Goal: Information Seeking & Learning: Learn about a topic

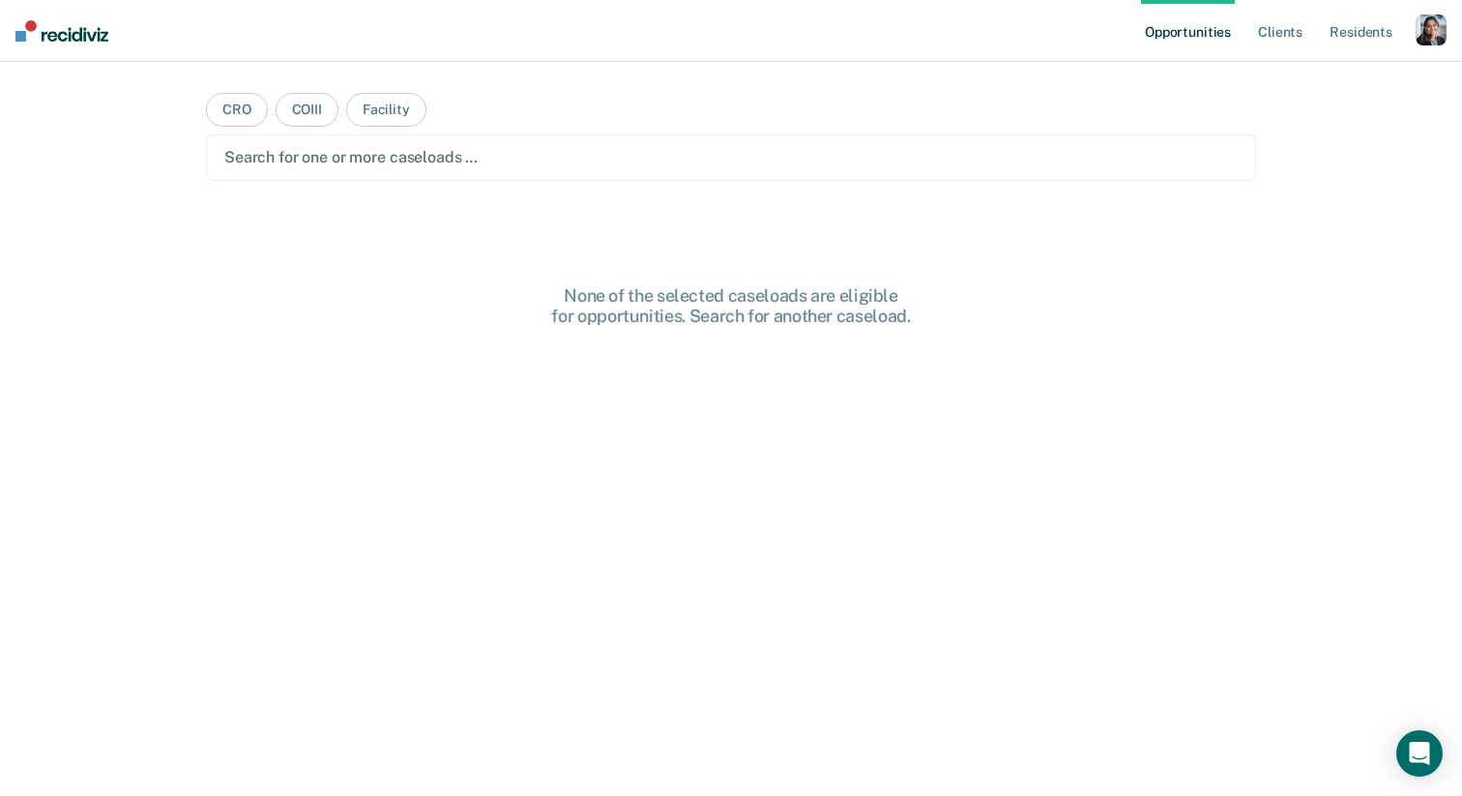
click at [1429, 32] on div "button" at bounding box center [1431, 30] width 31 height 31
click at [1288, 73] on link "Profile" at bounding box center [1353, 79] width 156 height 16
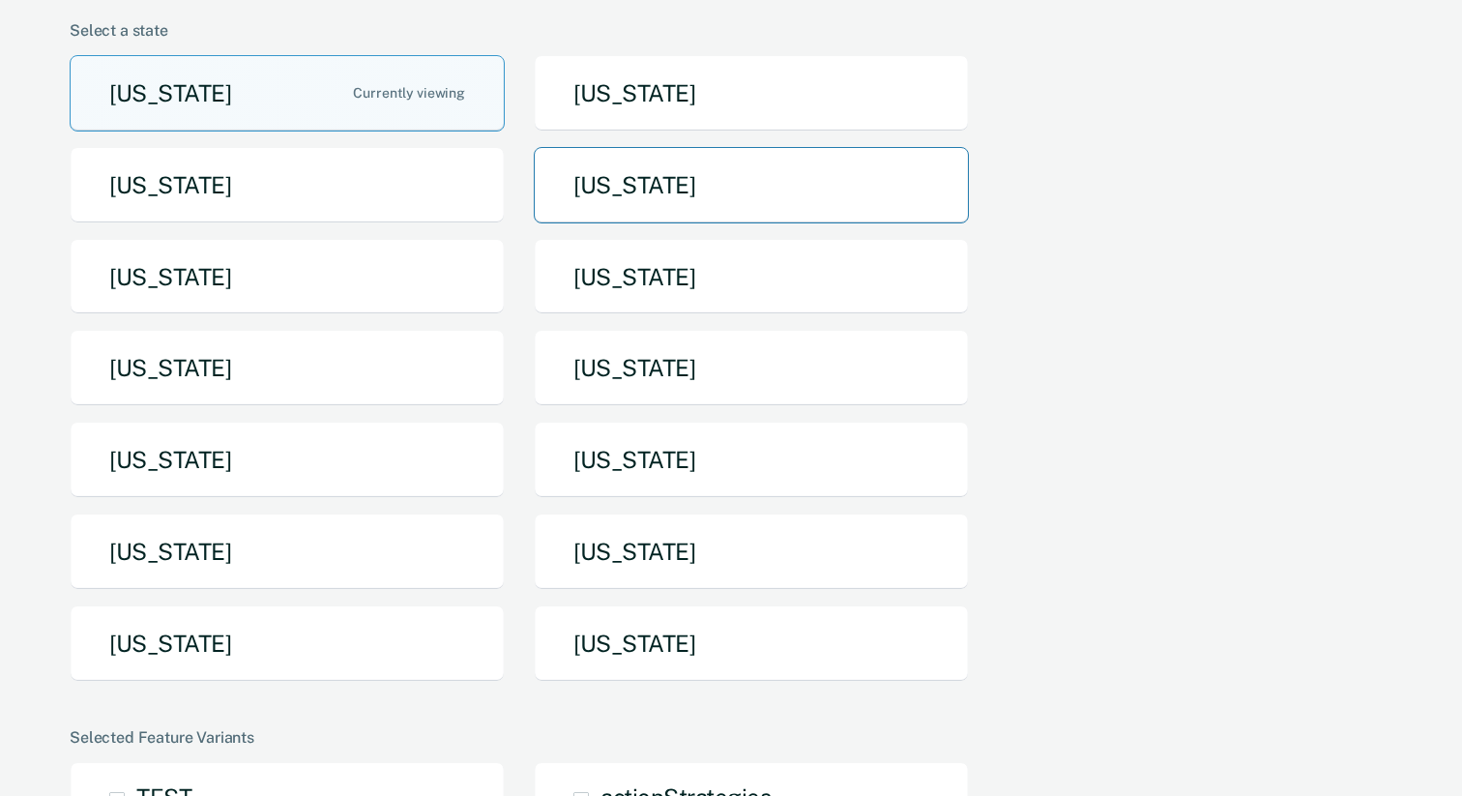
scroll to position [159, 0]
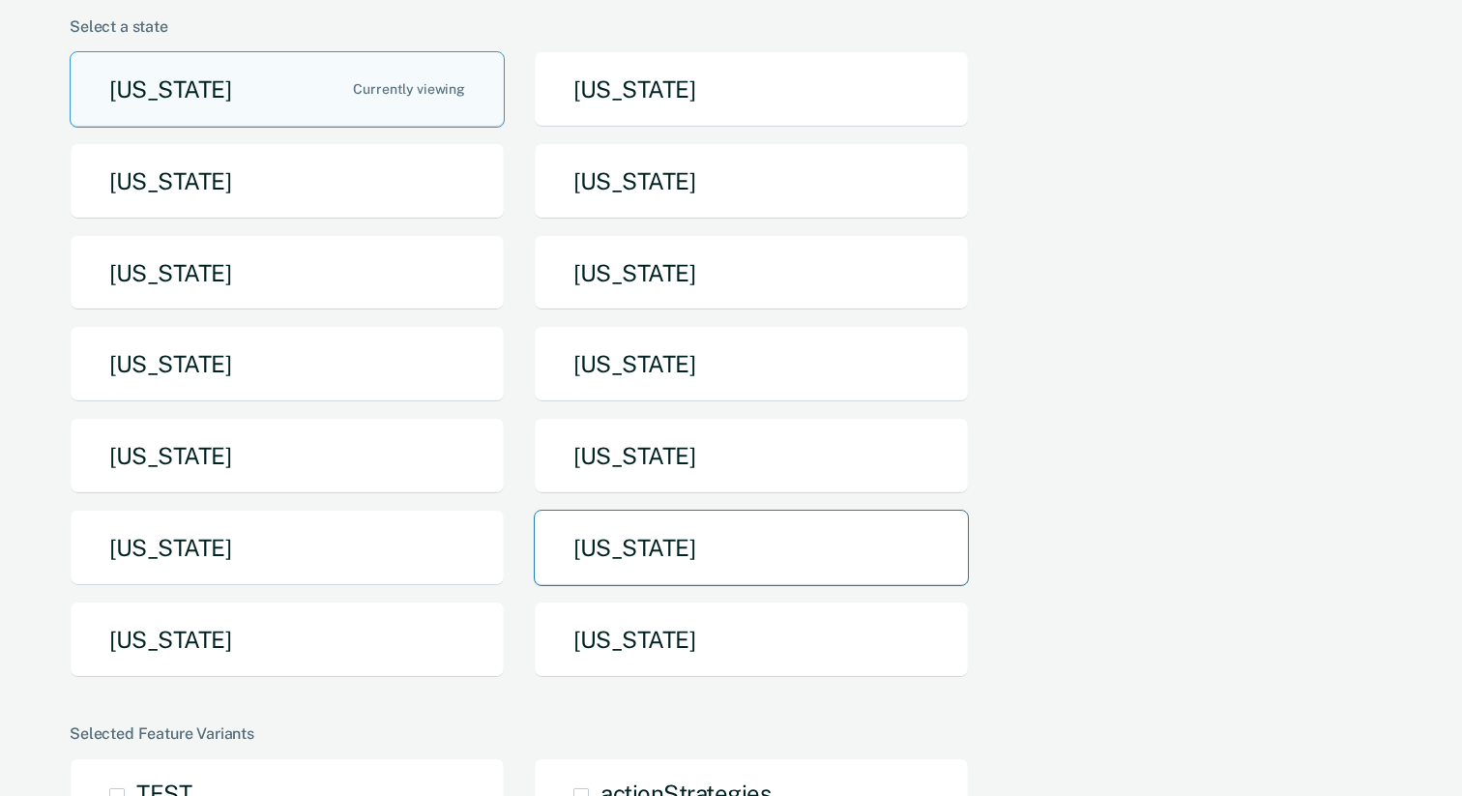
click at [627, 546] on button "[US_STATE]" at bounding box center [751, 548] width 435 height 76
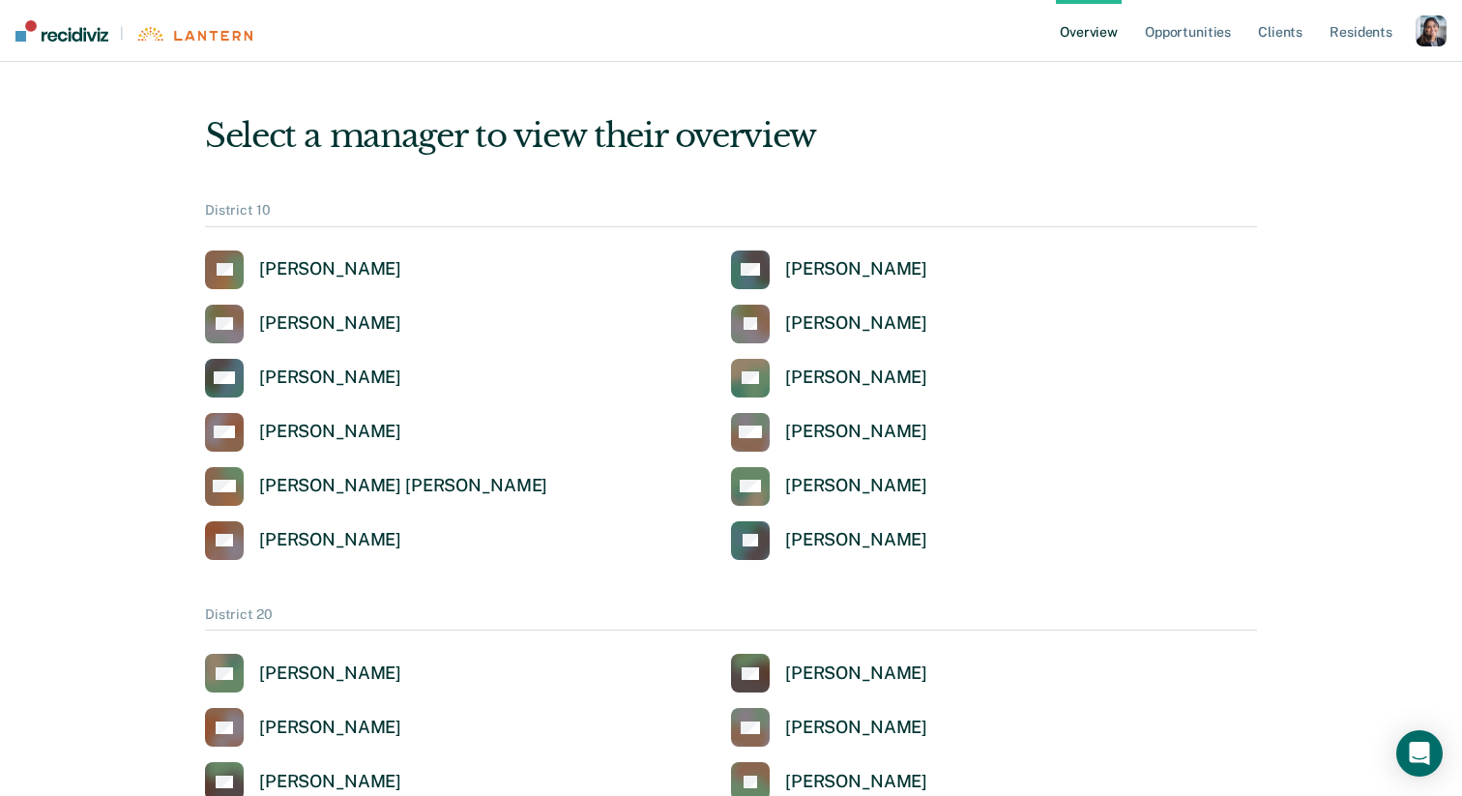
click at [1437, 25] on div "button" at bounding box center [1431, 30] width 31 height 31
click at [1307, 129] on link "Go to Pathways" at bounding box center [1353, 125] width 156 height 16
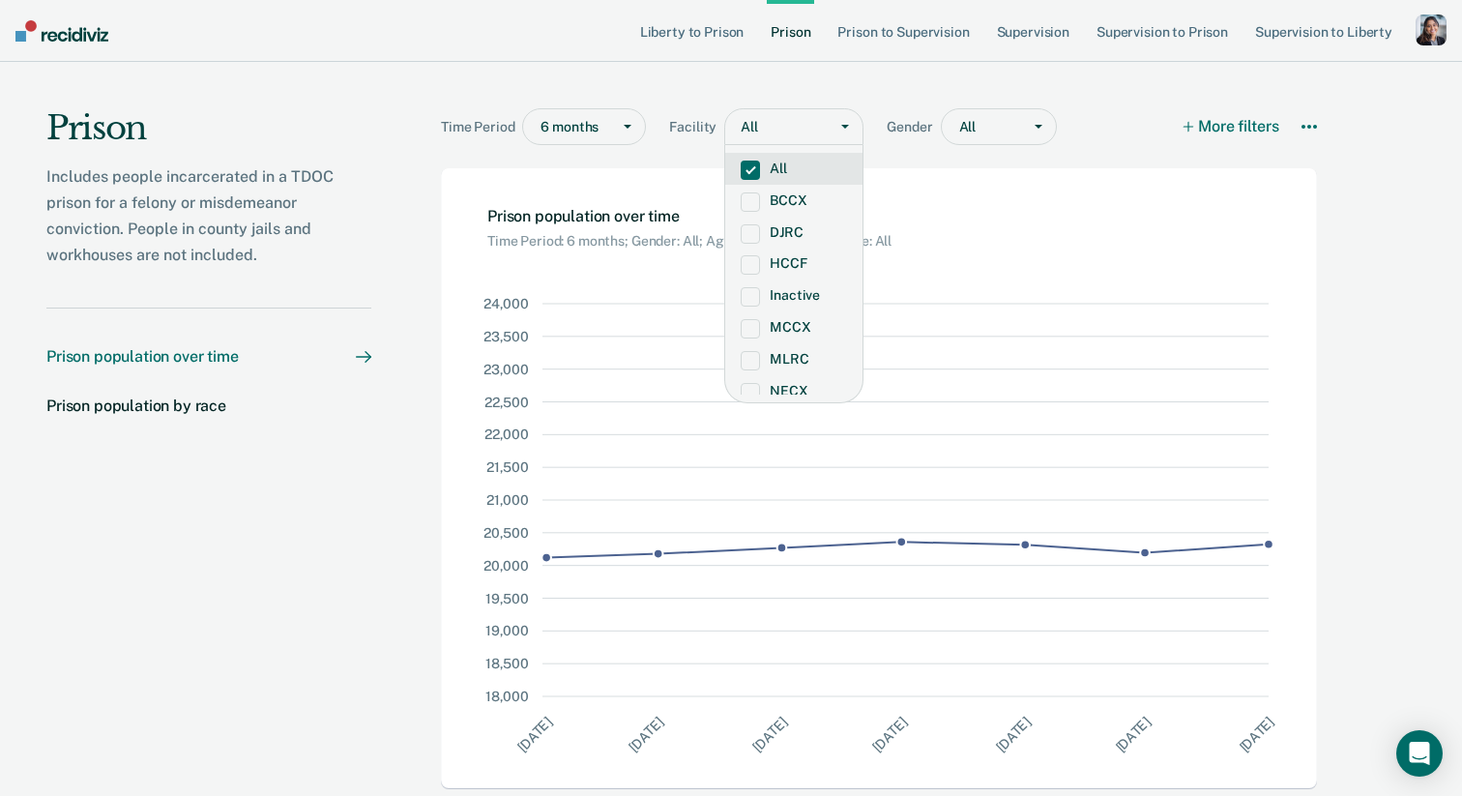
click at [768, 137] on div "All" at bounding box center [776, 127] width 102 height 28
click at [627, 64] on div "Time Period 6 months Facility DJRC, 3 of 16. 16 results available. Use Up and D…" at bounding box center [879, 115] width 876 height 106
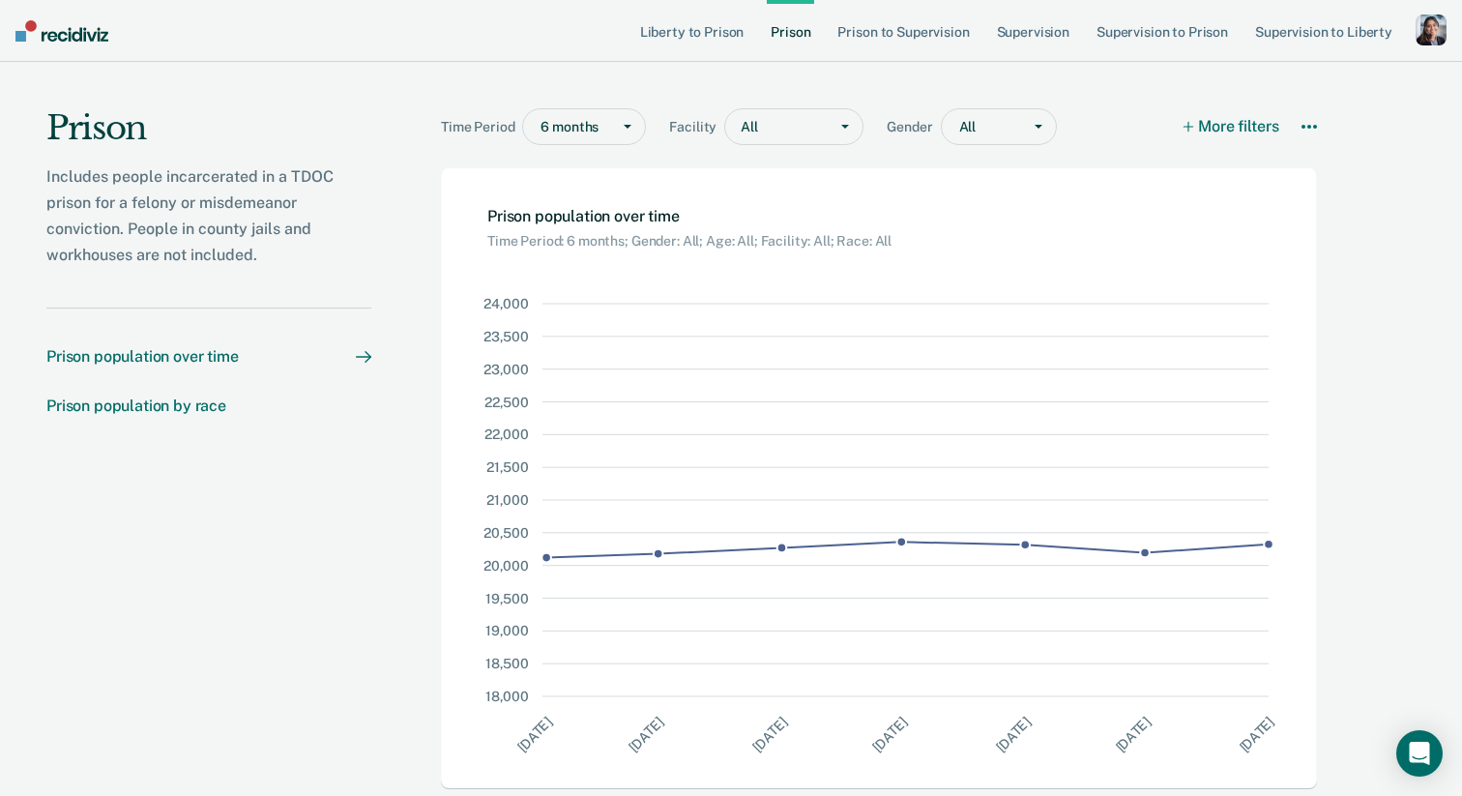
click at [273, 414] on link "Prison population by race" at bounding box center [208, 405] width 325 height 18
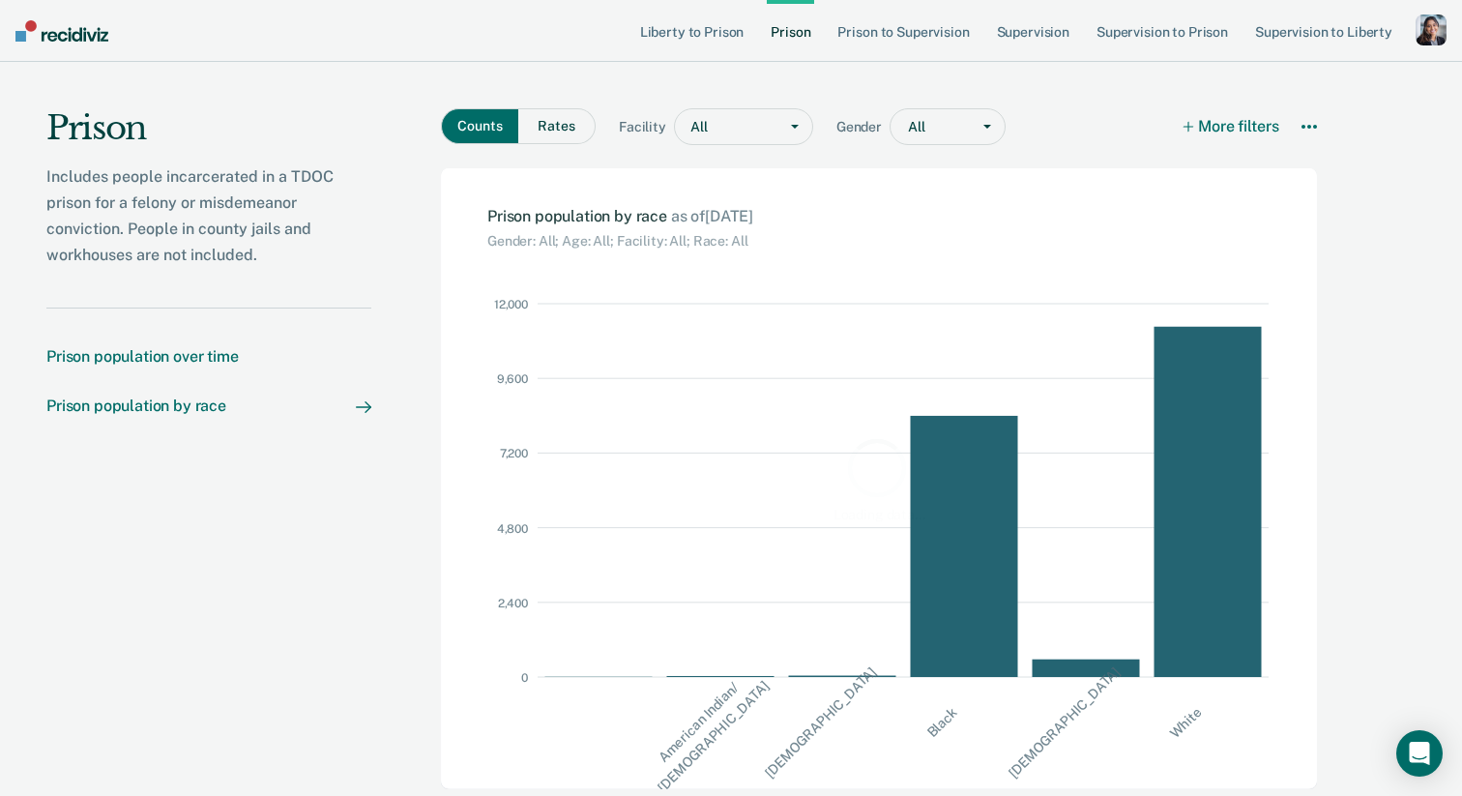
click at [268, 363] on link "Prison population over time" at bounding box center [208, 356] width 325 height 18
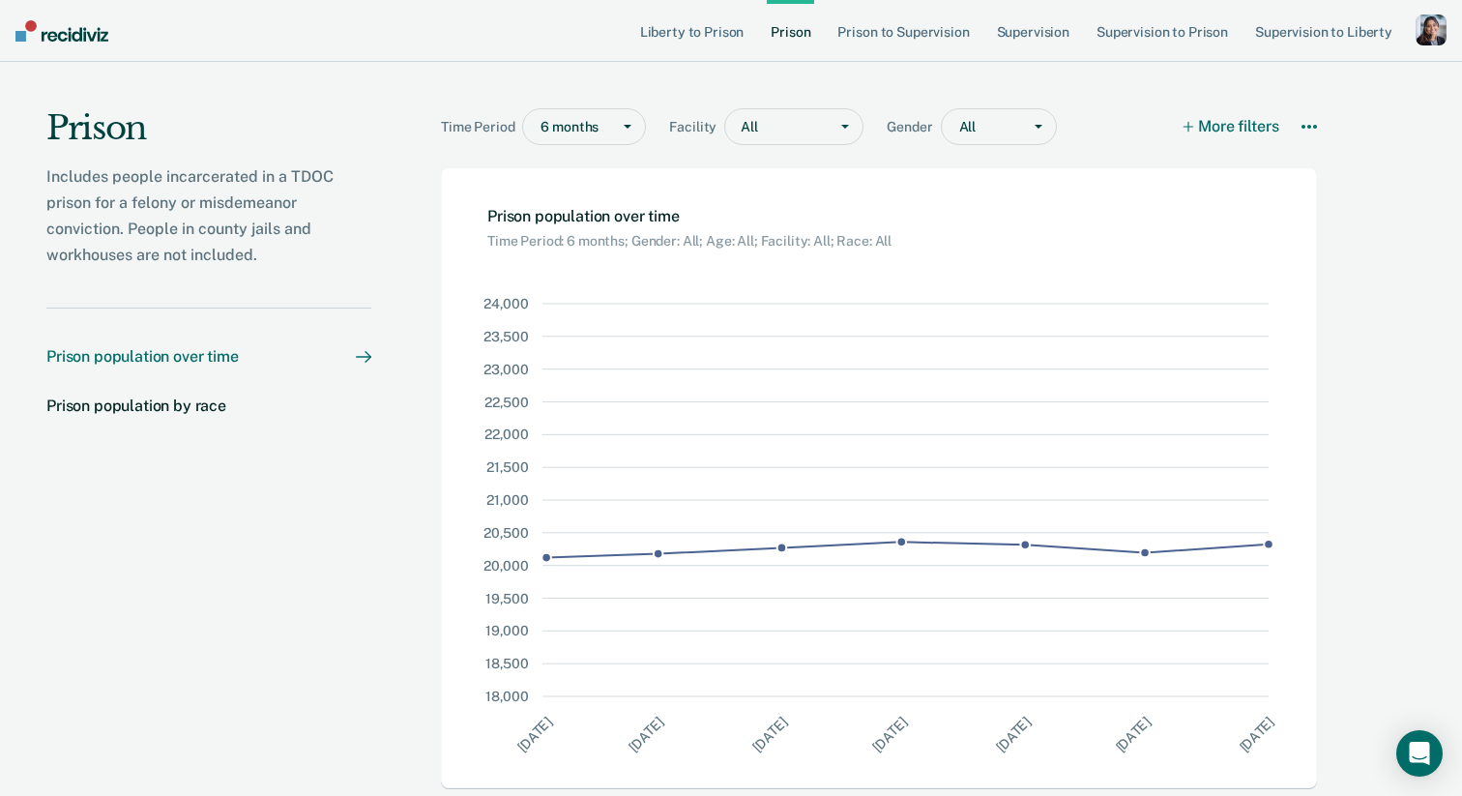
click at [775, 134] on div at bounding box center [789, 127] width 58 height 20
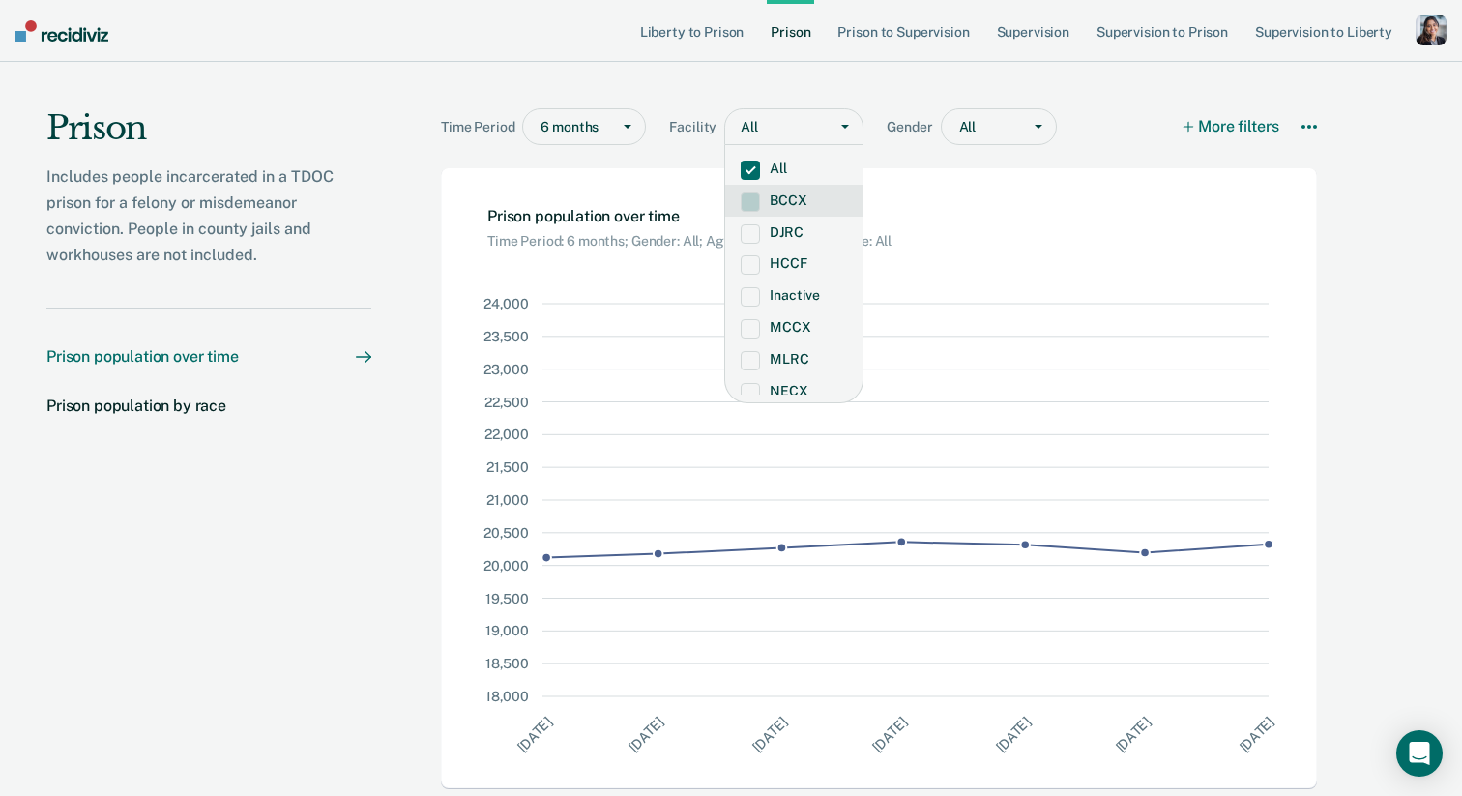
click at [770, 200] on label "BCCX" at bounding box center [794, 200] width 106 height 16
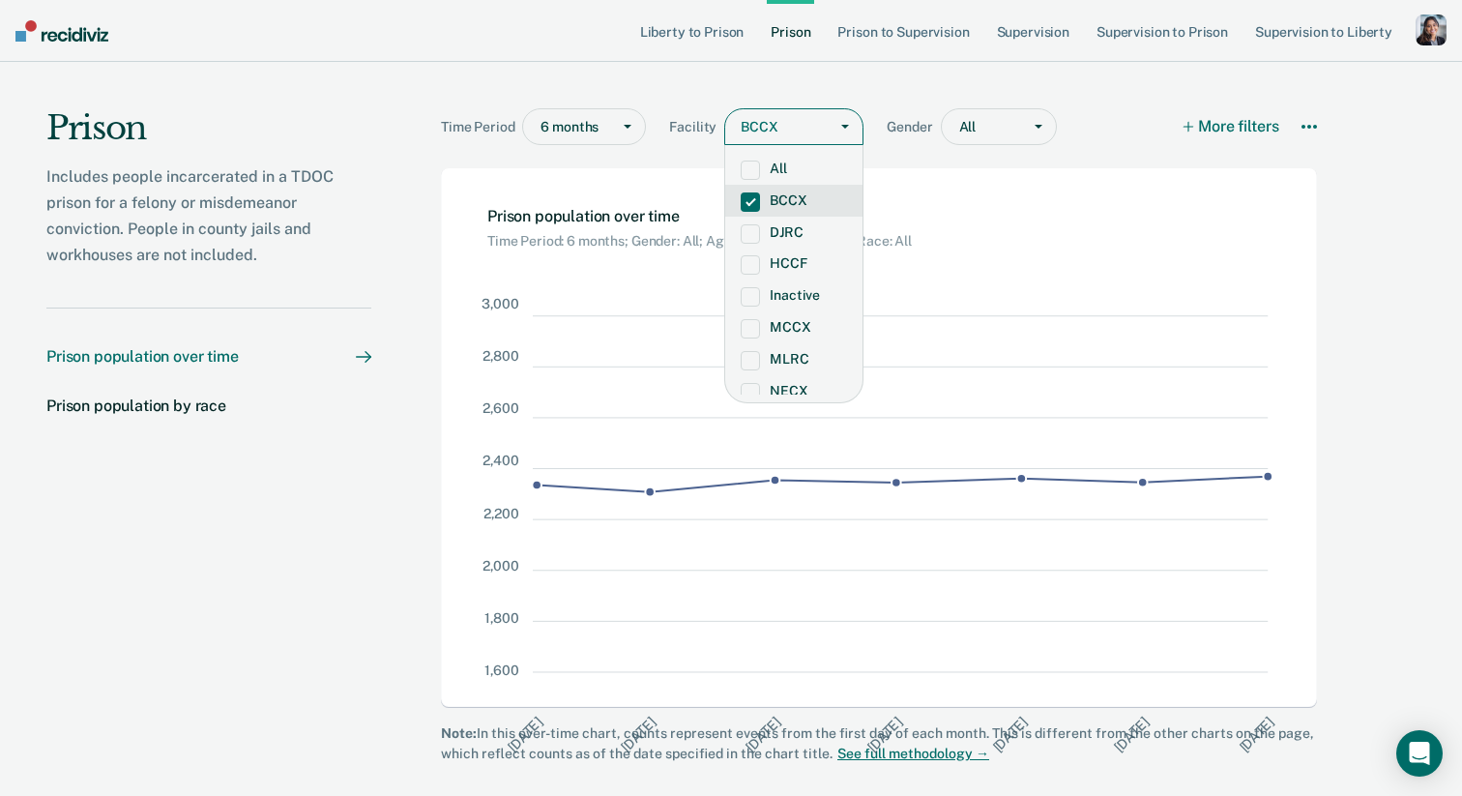
click at [743, 207] on span at bounding box center [750, 201] width 19 height 19
